Goal: Register for event/course

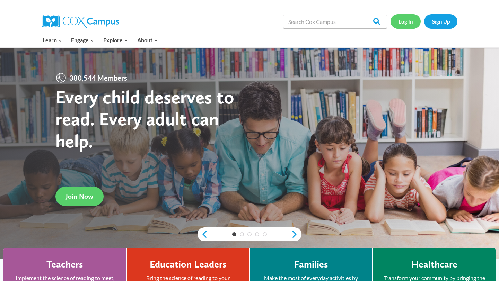
click at [404, 25] on link "Log In" at bounding box center [405, 21] width 30 height 14
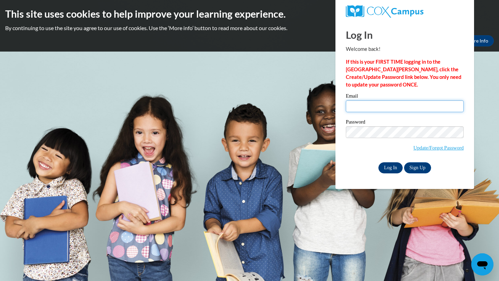
type input "carcurry@valdosta.edu"
click at [396, 167] on input "Log In" at bounding box center [390, 167] width 24 height 11
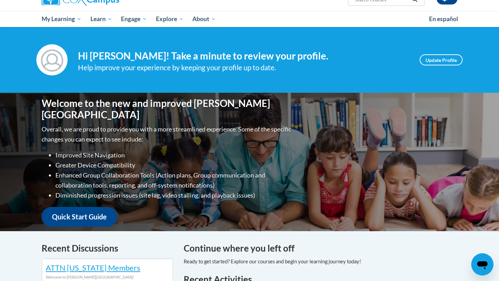
scroll to position [14, 0]
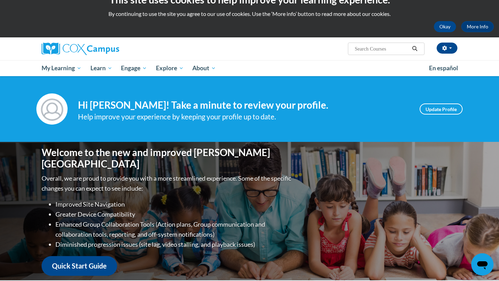
click at [386, 44] on span "Search Search..." at bounding box center [386, 49] width 77 height 12
click at [381, 44] on span "Search Search..." at bounding box center [386, 49] width 77 height 12
click at [380, 50] on input "Search..." at bounding box center [381, 49] width 55 height 8
type input "Responce"
click at [409, 45] on button "Search" at bounding box center [414, 49] width 10 height 8
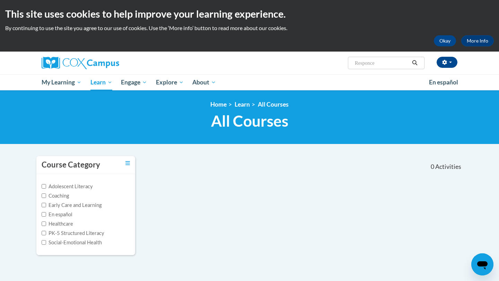
click at [378, 67] on input "Responce" at bounding box center [381, 63] width 55 height 8
type input "Response"
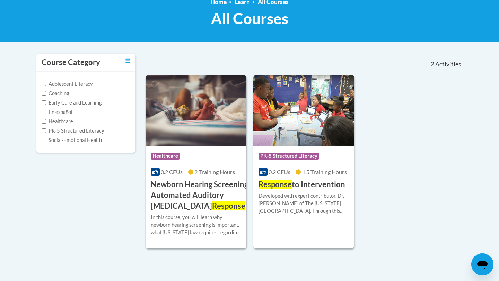
scroll to position [104, 0]
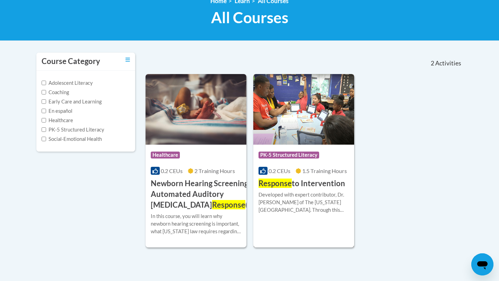
click at [336, 184] on h3 "Response to Intervention" at bounding box center [301, 183] width 87 height 11
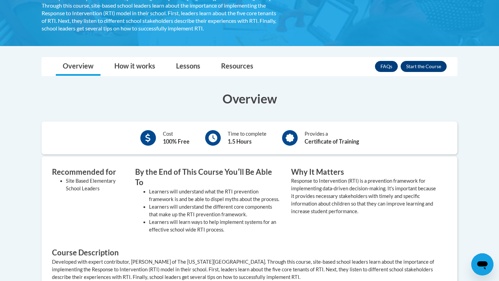
scroll to position [87, 0]
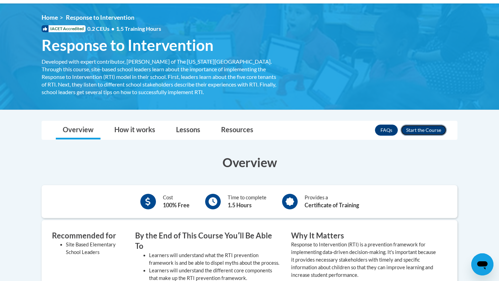
click at [419, 129] on button "Enroll" at bounding box center [423, 130] width 46 height 11
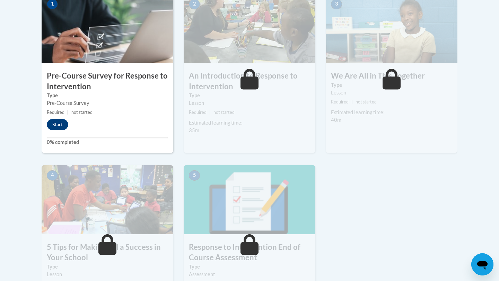
scroll to position [267, 0]
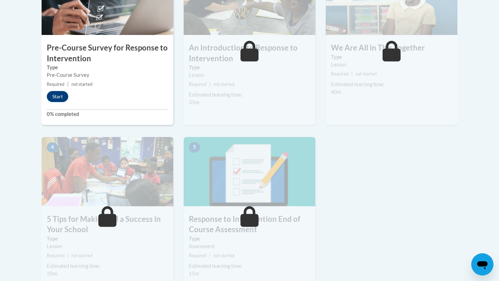
click at [93, 50] on h3 "Pre-Course Survey for Response to Intervention" at bounding box center [108, 53] width 132 height 21
click at [58, 99] on button "Start" at bounding box center [57, 96] width 21 height 11
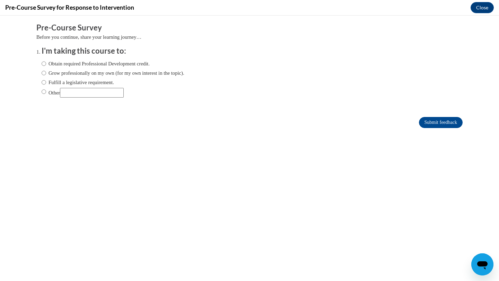
scroll to position [0, 0]
click at [57, 98] on div "Obtain required Professional Development credit. Grow professionally on my own …" at bounding box center [113, 78] width 143 height 45
click at [56, 93] on label "Other" at bounding box center [83, 93] width 82 height 10
click at [46, 93] on input "Other" at bounding box center [44, 92] width 5 height 8
radio input "true"
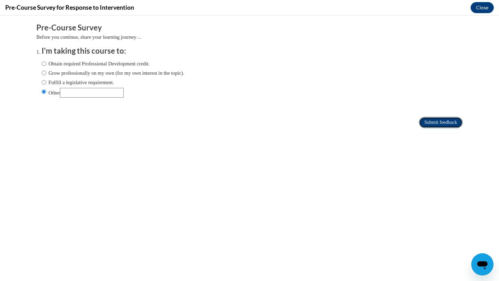
click at [448, 124] on input "Submit feedback" at bounding box center [441, 122] width 44 height 11
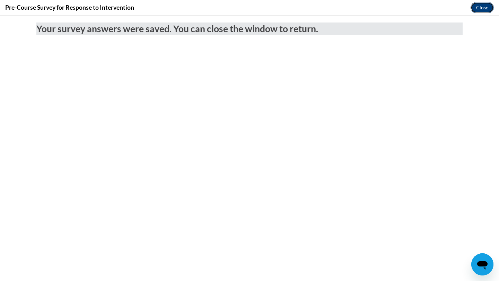
click at [489, 6] on button "Close" at bounding box center [481, 7] width 23 height 11
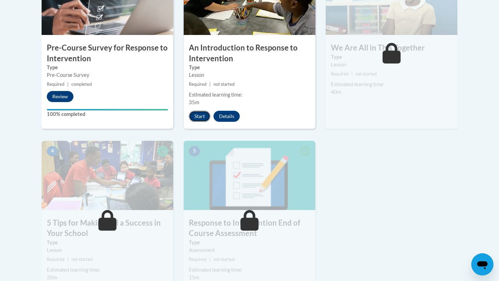
click at [201, 117] on button "Start" at bounding box center [199, 116] width 21 height 11
